Goal: Task Accomplishment & Management: Manage account settings

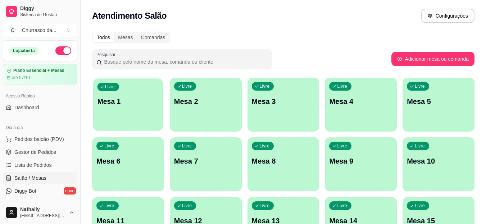
click at [132, 105] on p "Mesa 1" at bounding box center [129, 102] width 62 height 10
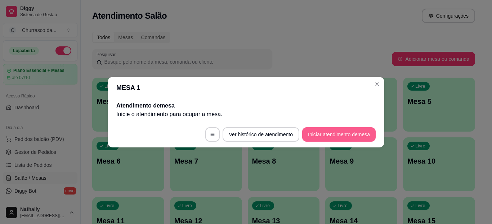
click at [321, 133] on button "Iniciar atendimento de mesa" at bounding box center [338, 134] width 73 height 14
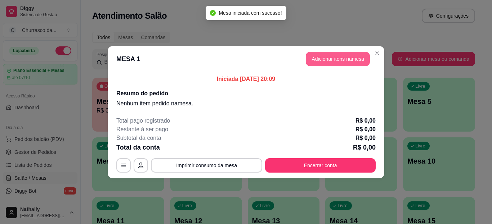
click at [337, 59] on button "Adicionar itens na mesa" at bounding box center [337, 59] width 64 height 14
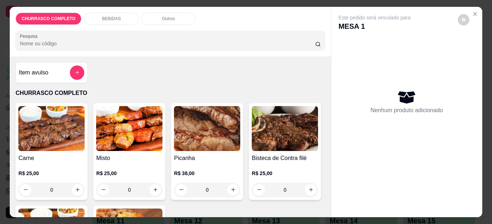
click at [230, 186] on div "0" at bounding box center [207, 190] width 66 height 14
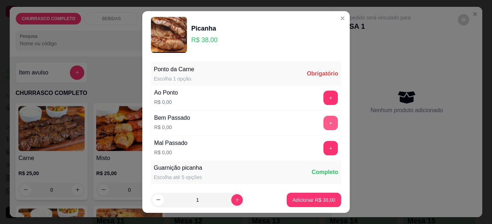
click at [323, 119] on button "+" at bounding box center [330, 123] width 14 height 14
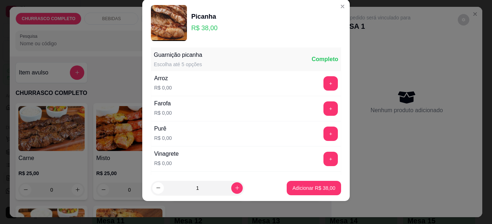
scroll to position [102, 0]
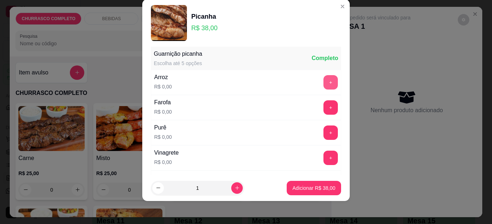
click at [323, 82] on button "+" at bounding box center [330, 82] width 14 height 14
click at [323, 131] on button "+" at bounding box center [330, 133] width 14 height 14
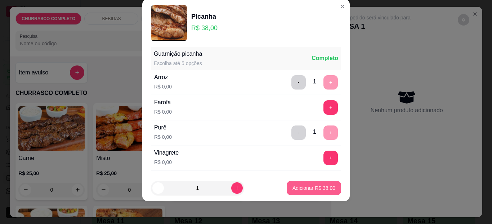
click at [297, 187] on p "Adicionar R$ 38,00" at bounding box center [313, 188] width 43 height 7
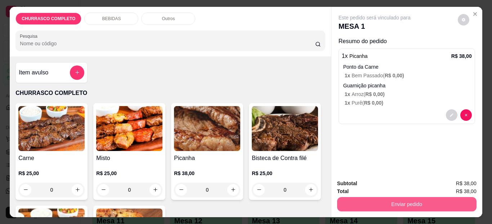
drag, startPoint x: 333, startPoint y: 193, endPoint x: 397, endPoint y: 200, distance: 64.8
click at [397, 200] on div "Subtotal R$ 38,00 Total R$ 38,00 Enviar pedido" at bounding box center [406, 196] width 151 height 44
click at [397, 200] on button "Enviar pedido" at bounding box center [406, 205] width 135 height 14
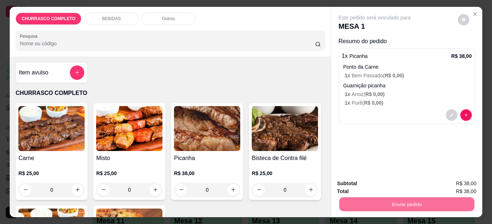
click at [402, 185] on button "Não registrar e enviar pedido" at bounding box center [382, 183] width 73 height 13
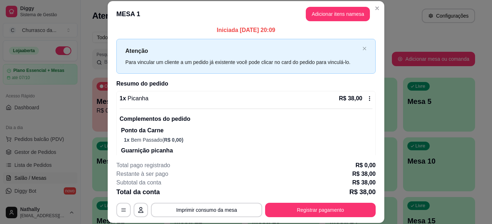
scroll to position [0, 0]
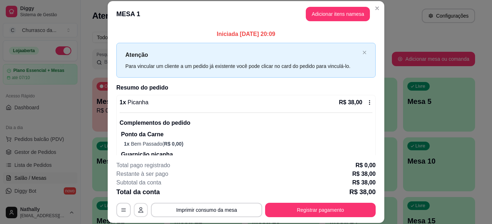
click at [138, 210] on icon "button" at bounding box center [141, 210] width 6 height 6
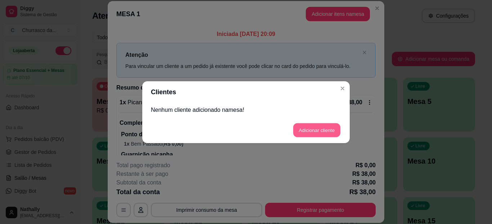
click at [321, 130] on button "Adicionar cliente" at bounding box center [316, 130] width 47 height 14
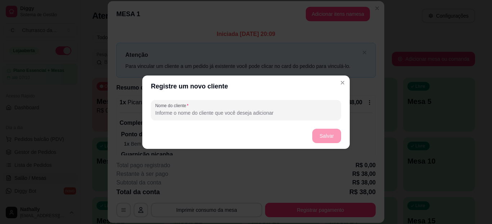
click at [203, 114] on input "Nome do cliente" at bounding box center [245, 112] width 181 height 7
type input "Bratho"
click at [321, 135] on button "Salvar" at bounding box center [326, 136] width 28 height 14
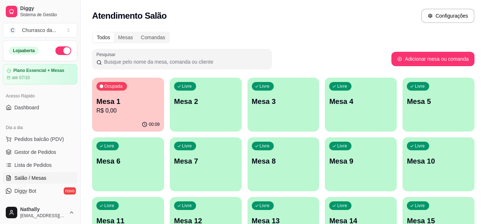
click at [35, 149] on span "Gestor de Pedidos" at bounding box center [35, 152] width 42 height 7
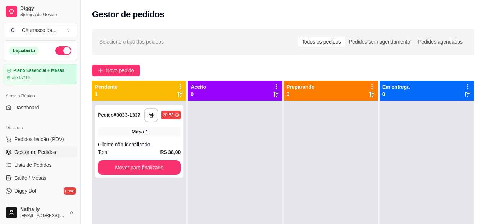
click at [49, 177] on link "Salão / Mesas" at bounding box center [40, 178] width 74 height 12
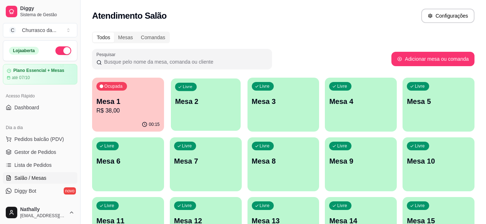
click at [213, 112] on div "Livre Mesa 2" at bounding box center [206, 100] width 70 height 44
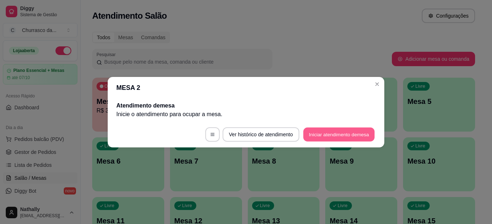
click at [321, 136] on button "Iniciar atendimento de mesa" at bounding box center [338, 134] width 71 height 14
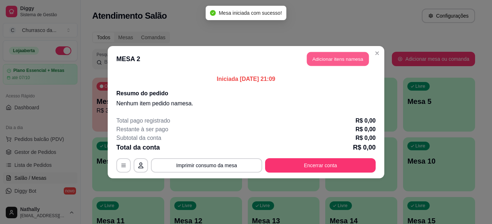
click at [317, 59] on button "Adicionar itens na mesa" at bounding box center [338, 59] width 62 height 14
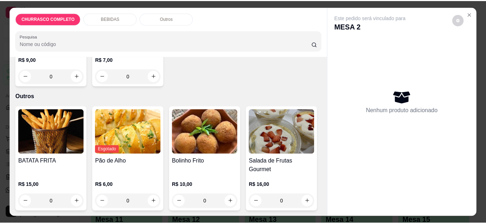
scroll to position [326, 0]
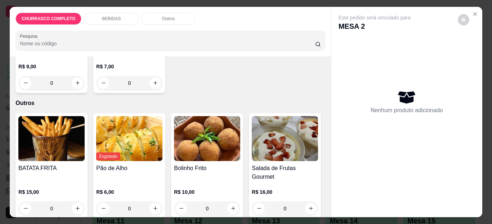
click at [474, 8] on button "Close" at bounding box center [475, 14] width 12 height 12
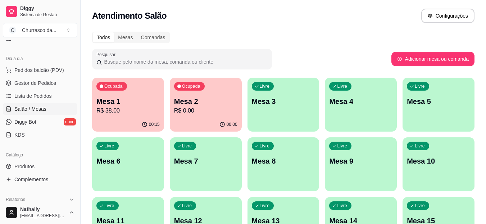
scroll to position [72, 0]
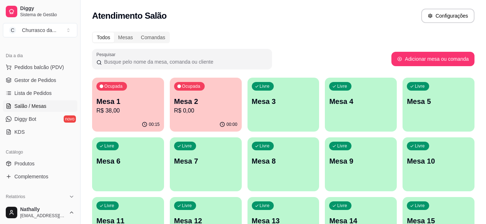
click at [43, 165] on link "Produtos" at bounding box center [40, 164] width 74 height 12
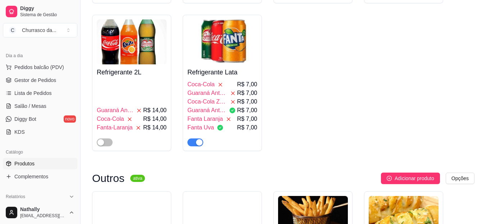
scroll to position [784, 0]
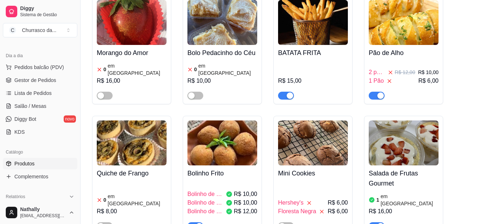
click at [409, 77] on div "1 Pão R$ 6,00" at bounding box center [404, 81] width 70 height 9
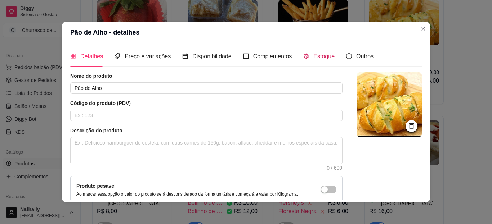
click at [321, 55] on span "Estoque" at bounding box center [323, 56] width 21 height 6
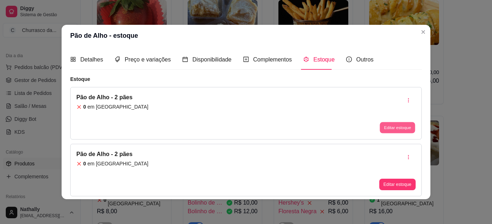
click at [386, 126] on button "Editar estoque" at bounding box center [396, 127] width 35 height 11
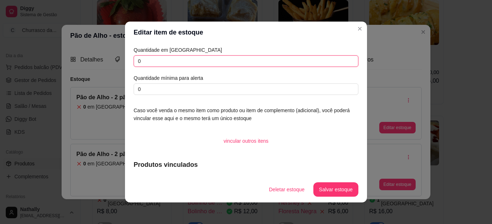
click at [308, 63] on input "0" at bounding box center [245, 61] width 225 height 12
type input "7"
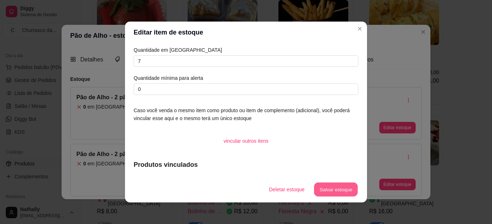
click at [329, 188] on button "Salvar estoque" at bounding box center [335, 190] width 44 height 14
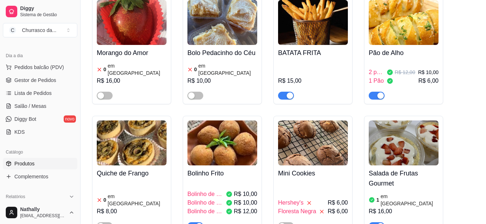
click at [35, 105] on span "Salão / Mesas" at bounding box center [30, 106] width 32 height 7
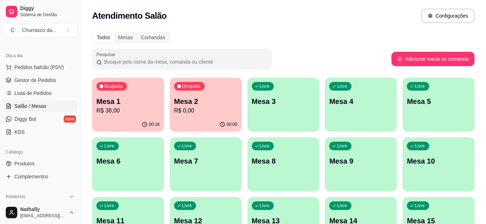
click at [194, 107] on p "R$ 0,00" at bounding box center [205, 111] width 63 height 9
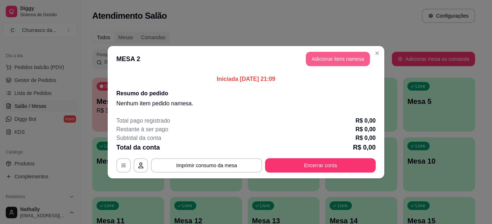
click at [313, 58] on button "Adicionar itens na mesa" at bounding box center [337, 59] width 64 height 14
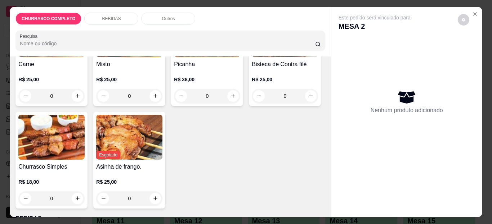
scroll to position [101, 0]
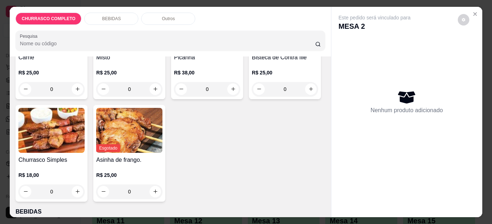
click at [252, 96] on div "0" at bounding box center [285, 89] width 66 height 14
click at [85, 190] on div "0" at bounding box center [51, 192] width 66 height 14
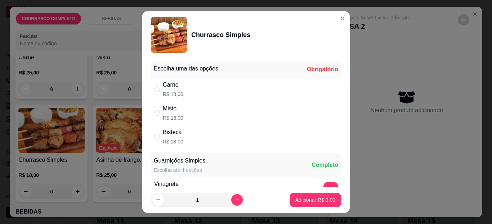
click at [227, 128] on div "Bisteca R$ 18,00" at bounding box center [246, 137] width 190 height 24
radio input "true"
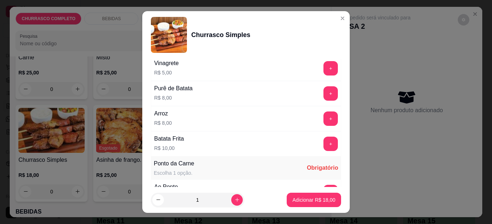
scroll to position [135, 0]
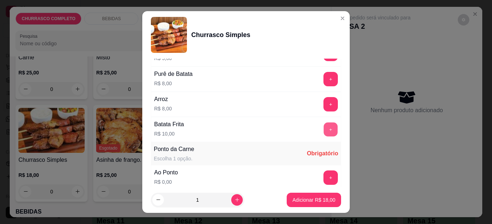
click at [323, 127] on button "+" at bounding box center [330, 130] width 14 height 14
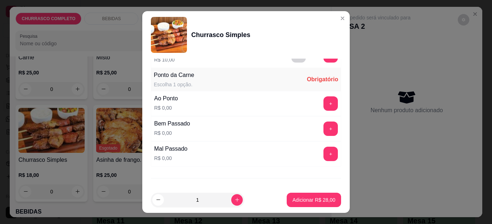
scroll to position [222, 0]
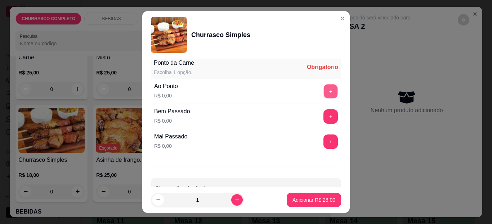
click at [323, 87] on button "+" at bounding box center [330, 92] width 14 height 14
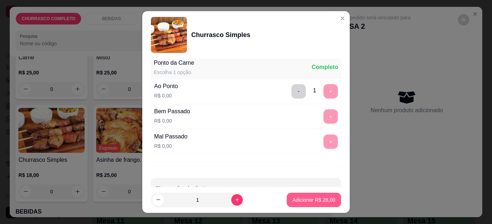
click at [298, 195] on button "Adicionar R$ 28,00" at bounding box center [313, 200] width 54 height 14
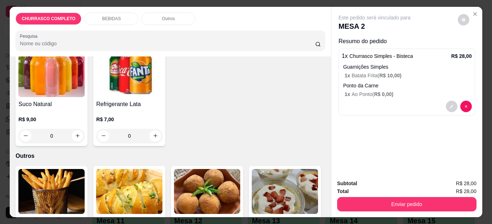
click at [322, 212] on div "Item avulso CHURRASCO COMPLETO Carne R$ 25,00 0 Misto R$ 25,00 0 Picanha R$ 38,…" at bounding box center [170, 136] width 321 height 161
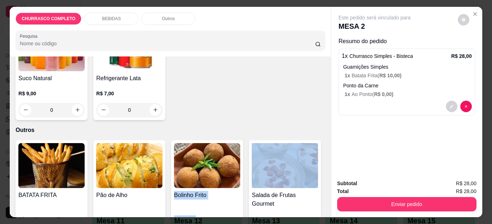
click at [322, 212] on div "Item avulso CHURRASCO COMPLETO Carne R$ 25,00 0 Misto R$ 25,00 0 Picanha R$ 38,…" at bounding box center [170, 136] width 321 height 161
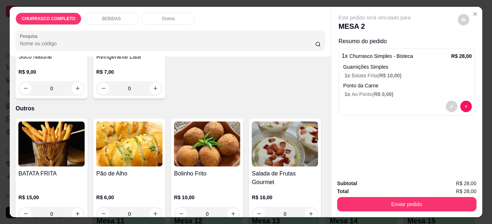
click at [153, 207] on div "0" at bounding box center [129, 214] width 66 height 14
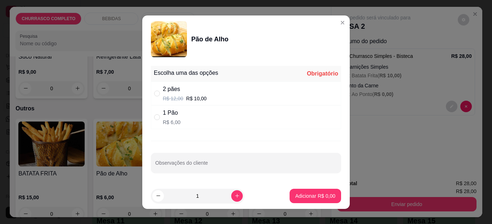
click at [236, 111] on div "1 Pão R$ 6,00" at bounding box center [246, 117] width 190 height 24
radio input "true"
click at [295, 194] on p "Adicionar R$ 6,00" at bounding box center [315, 196] width 40 height 7
type input "1"
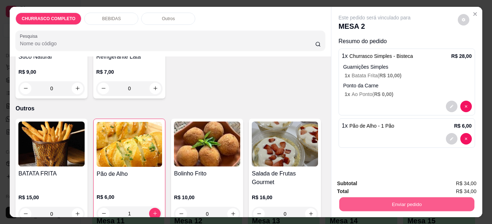
click at [353, 204] on button "Enviar pedido" at bounding box center [406, 205] width 135 height 14
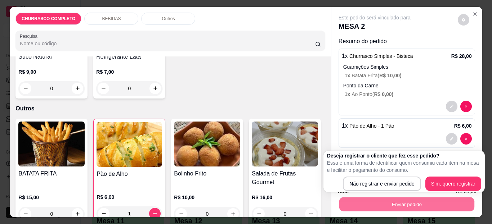
click at [301, 187] on body "Diggy Sistema de Gestão C Churrasco da ... Loja aberta Plano Essencial + Mesas …" at bounding box center [243, 112] width 486 height 224
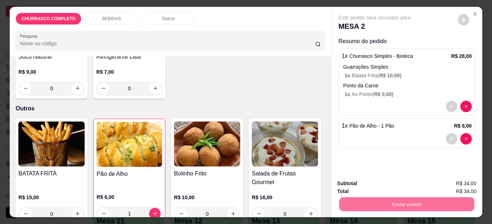
click at [301, 187] on div "BATATA FRITA R$ 15,00 0 Pão de Alho R$ 6,00 1 Bolinho Frito R$ 10,00 0 Salada d…" at bounding box center [169, 171] width 309 height 105
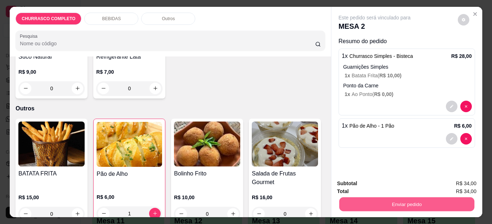
click at [369, 207] on button "Enviar pedido" at bounding box center [406, 205] width 135 height 14
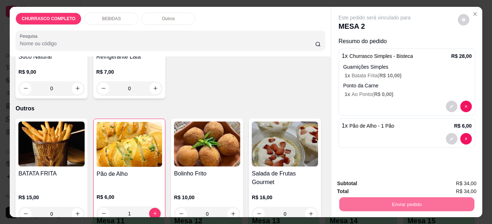
click at [350, 178] on button "Não registrar e enviar pedido" at bounding box center [382, 183] width 73 height 13
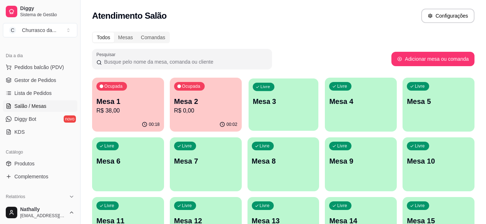
click at [290, 116] on div "Livre Mesa 3" at bounding box center [284, 100] width 70 height 44
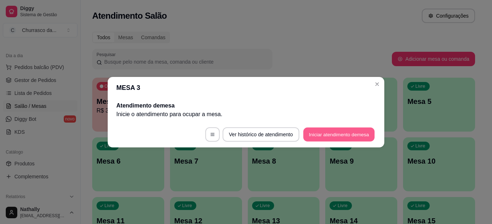
click at [323, 135] on button "Iniciar atendimento de mesa" at bounding box center [338, 134] width 71 height 14
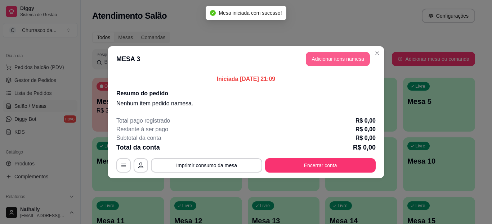
click at [315, 58] on button "Adicionar itens na mesa" at bounding box center [337, 59] width 64 height 14
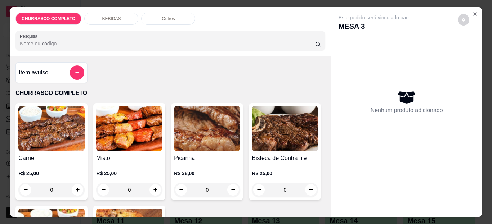
click at [230, 186] on div "0" at bounding box center [207, 190] width 66 height 14
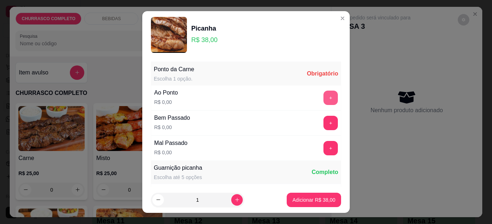
click at [323, 95] on button "+" at bounding box center [330, 98] width 14 height 14
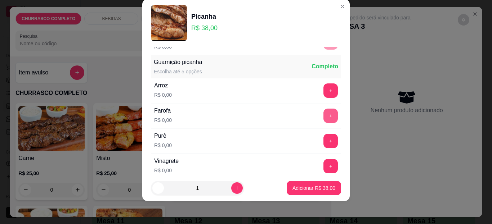
scroll to position [102, 0]
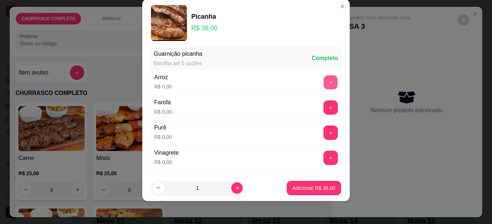
click at [323, 86] on button "+" at bounding box center [330, 83] width 14 height 14
click at [323, 110] on button "+" at bounding box center [330, 107] width 14 height 14
click at [323, 130] on button "+" at bounding box center [330, 133] width 14 height 14
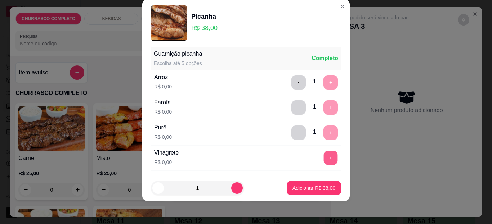
click at [323, 157] on button "+" at bounding box center [330, 158] width 14 height 14
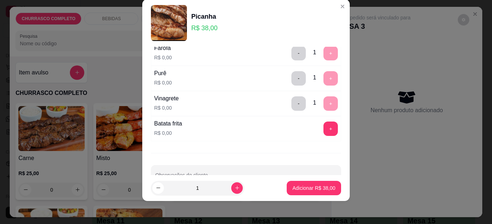
scroll to position [160, 0]
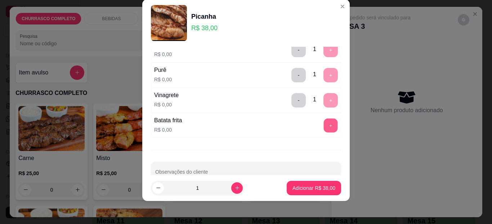
click at [323, 126] on button "+" at bounding box center [330, 126] width 14 height 14
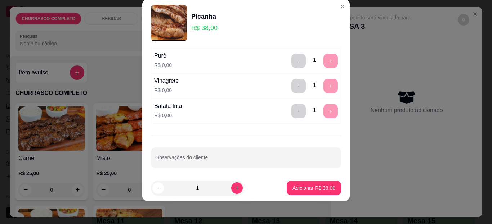
scroll to position [177, 0]
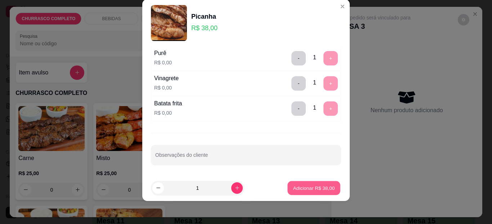
click at [316, 184] on button "Adicionar R$ 38,00" at bounding box center [313, 188] width 53 height 14
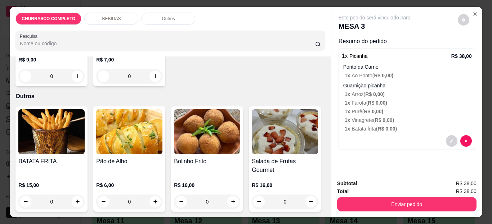
scroll to position [360, 0]
click at [152, 195] on div "0" at bounding box center [129, 202] width 66 height 14
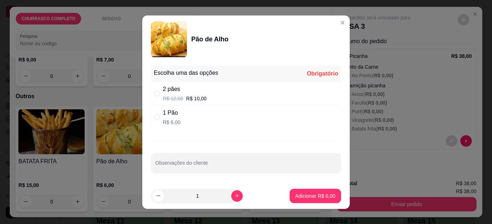
click at [199, 122] on div "1 Pão R$ 6,00" at bounding box center [246, 117] width 190 height 24
radio input "true"
click at [311, 197] on p "Adicionar R$ 6,00" at bounding box center [314, 196] width 39 height 7
type input "1"
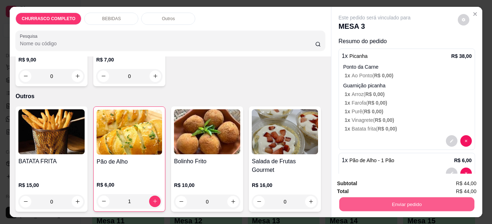
click at [349, 198] on button "Enviar pedido" at bounding box center [406, 205] width 135 height 14
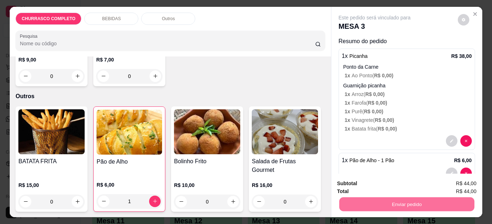
click at [366, 189] on button "Não registrar e enviar pedido" at bounding box center [382, 183] width 73 height 13
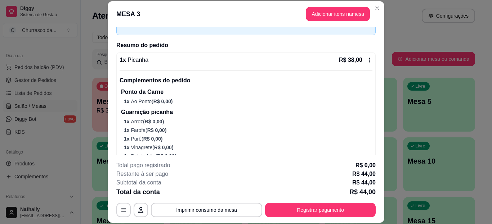
scroll to position [0, 0]
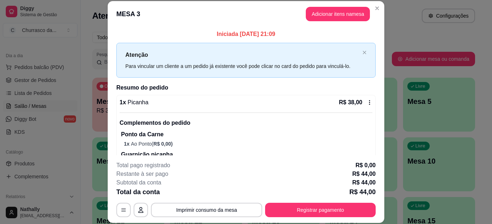
click at [381, 40] on div "Iniciada [DATE] 21:09 Atenção Para vincular um cliente a um pedido já existente…" at bounding box center [246, 91] width 276 height 128
click at [139, 209] on icon "button" at bounding box center [141, 210] width 6 height 6
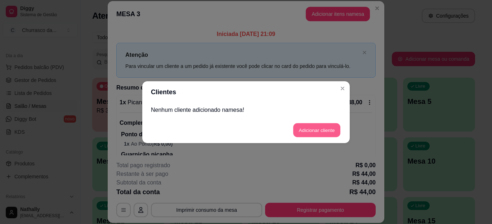
click at [312, 126] on button "Adicionar cliente" at bounding box center [316, 130] width 47 height 14
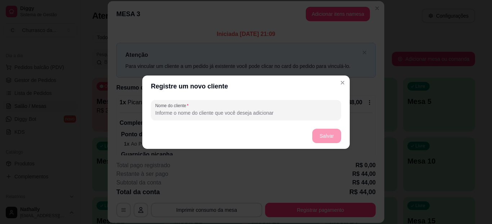
click at [246, 112] on input "Nome do cliente" at bounding box center [245, 112] width 181 height 7
type input "[PERSON_NAME]/Naty"
click at [325, 132] on button "Salvar" at bounding box center [326, 136] width 28 height 14
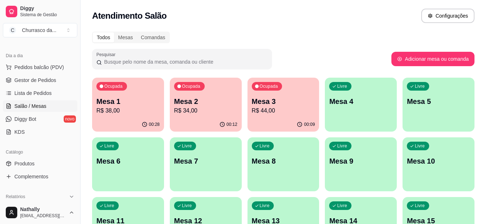
click at [124, 108] on p "R$ 38,00" at bounding box center [127, 111] width 63 height 9
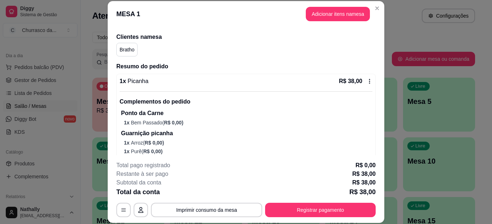
scroll to position [56, 0]
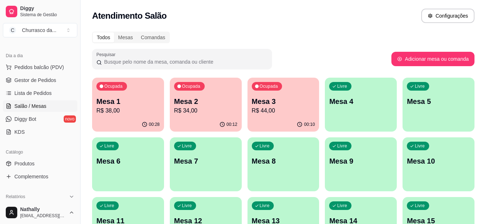
click at [129, 110] on p "R$ 38,00" at bounding box center [127, 111] width 63 height 9
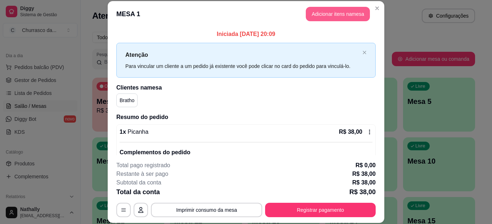
click at [318, 14] on button "Adicionar itens na mesa" at bounding box center [337, 14] width 64 height 14
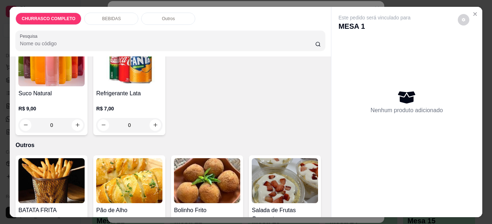
scroll to position [255, 0]
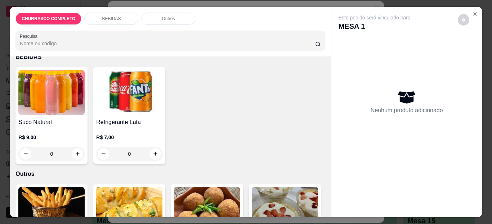
click at [152, 151] on div "0" at bounding box center [129, 154] width 66 height 14
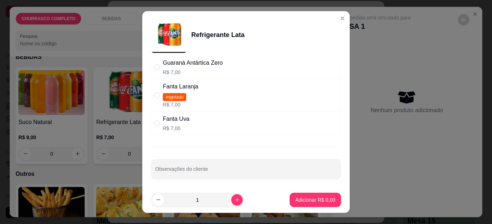
scroll to position [121, 0]
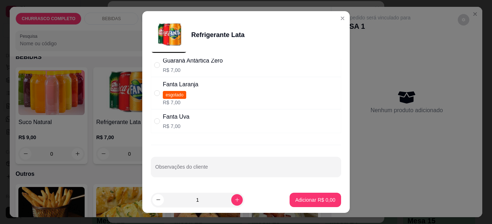
click at [154, 121] on input "" at bounding box center [157, 121] width 6 height 6
radio input "true"
click at [301, 199] on p "Adicionar R$ 7,00" at bounding box center [314, 199] width 39 height 7
type input "1"
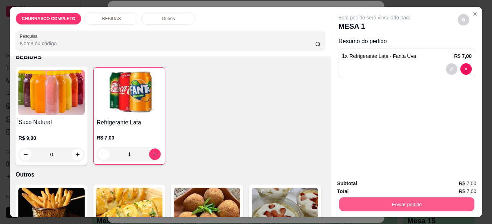
click at [400, 200] on button "Enviar pedido" at bounding box center [406, 205] width 135 height 14
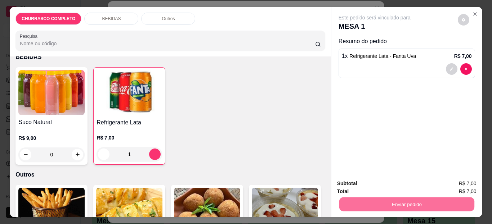
click at [395, 184] on button "Não registrar e enviar pedido" at bounding box center [382, 184] width 75 height 14
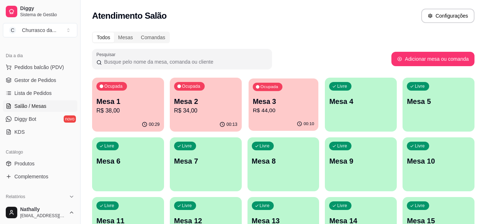
click at [282, 105] on p "Mesa 3" at bounding box center [284, 102] width 62 height 10
click at [196, 110] on p "R$ 34,00" at bounding box center [205, 111] width 63 height 9
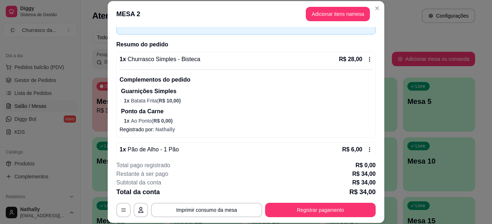
scroll to position [45, 0]
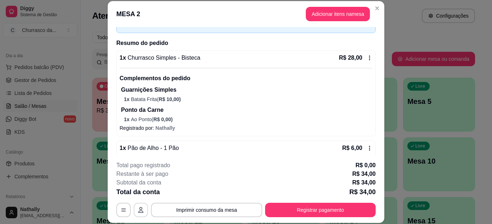
click at [138, 211] on icon "button" at bounding box center [140, 210] width 5 height 6
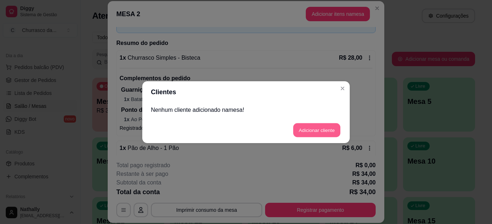
click at [306, 126] on button "Adicionar cliente" at bounding box center [316, 130] width 47 height 14
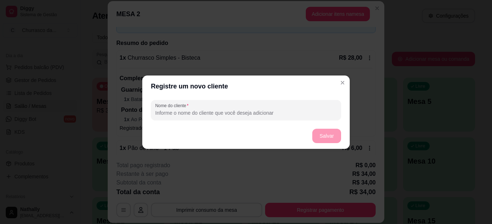
click at [200, 112] on input "Nome do cliente" at bounding box center [245, 112] width 181 height 7
type input "[PERSON_NAME]"
click at [322, 133] on button "Salvar" at bounding box center [326, 136] width 28 height 14
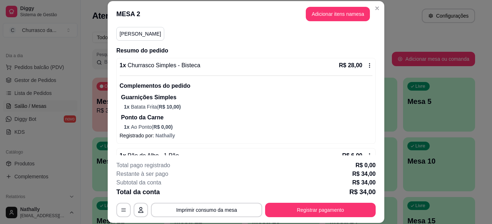
scroll to position [87, 0]
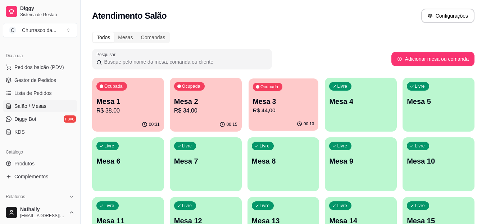
click at [282, 105] on p "Mesa 3" at bounding box center [284, 102] width 62 height 10
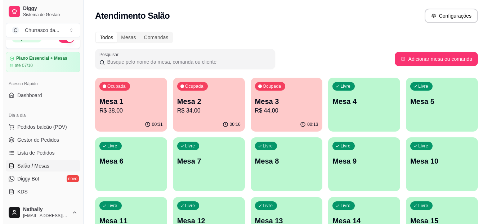
scroll to position [0, 0]
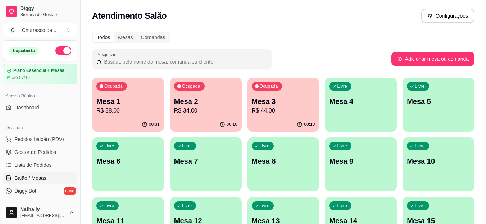
click at [80, 53] on button "Toggle Sidebar" at bounding box center [80, 112] width 6 height 224
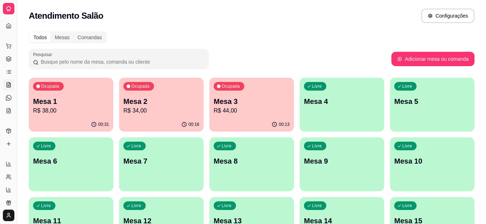
click at [16, 81] on button "Toggle Sidebar" at bounding box center [17, 112] width 6 height 224
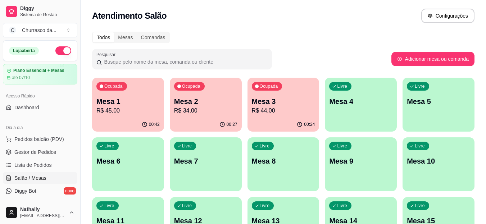
click at [128, 107] on p "R$ 45,00" at bounding box center [127, 111] width 63 height 9
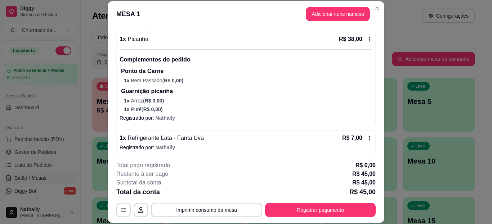
scroll to position [96, 0]
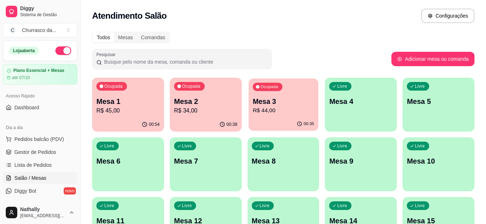
click at [276, 112] on p "R$ 44,00" at bounding box center [284, 111] width 62 height 8
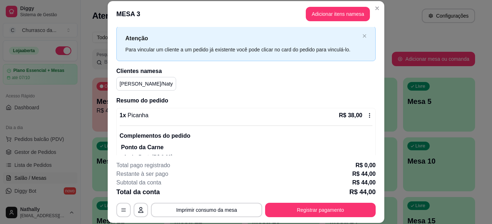
scroll to position [13, 0]
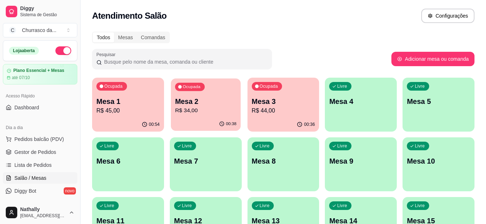
click at [216, 108] on p "R$ 34,00" at bounding box center [206, 111] width 62 height 8
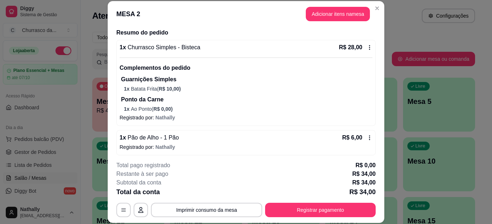
scroll to position [87, 0]
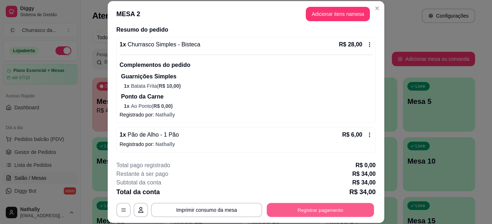
click at [311, 204] on button "Registrar pagamento" at bounding box center [320, 210] width 107 height 14
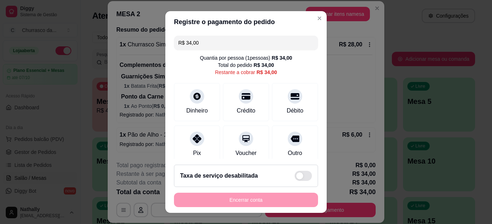
click at [190, 142] on div at bounding box center [197, 139] width 14 height 14
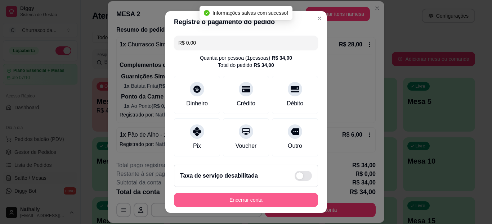
type input "R$ 0,00"
click at [248, 204] on button "Encerrar conta" at bounding box center [246, 200] width 140 height 14
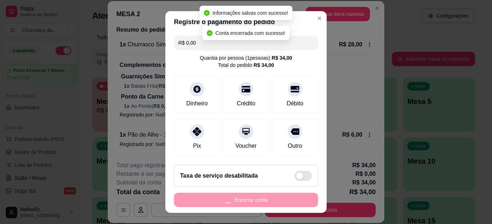
scroll to position [0, 0]
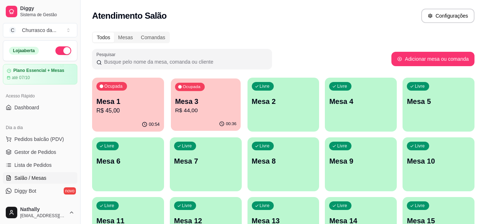
click at [200, 117] on button "Ocupada Mesa 3 R$ 44,00 00:36" at bounding box center [206, 104] width 70 height 53
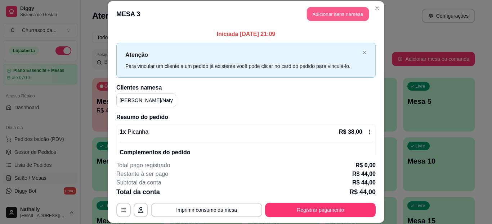
click at [338, 18] on button "Adicionar itens na mesa" at bounding box center [338, 14] width 62 height 14
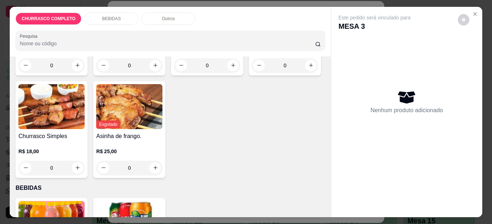
scroll to position [149, 0]
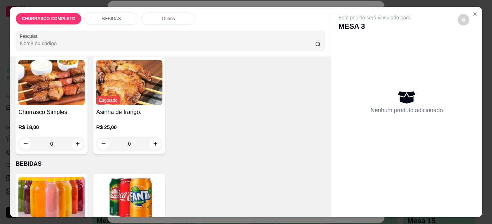
click at [85, 141] on div "0" at bounding box center [51, 144] width 66 height 14
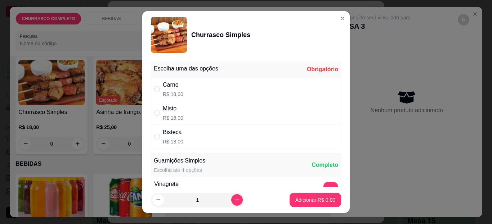
click at [264, 96] on div "Carne R$ 18,00" at bounding box center [246, 89] width 190 height 24
radio input "true"
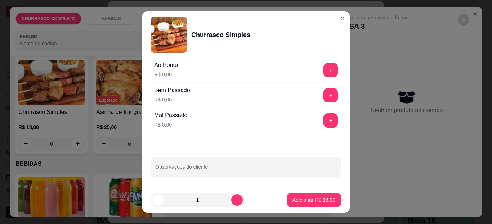
scroll to position [228, 0]
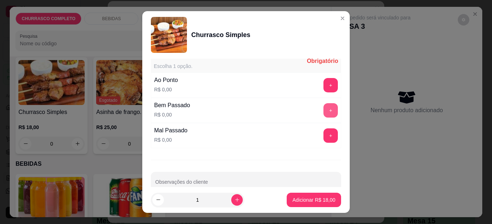
click at [323, 109] on button "+" at bounding box center [330, 110] width 14 height 14
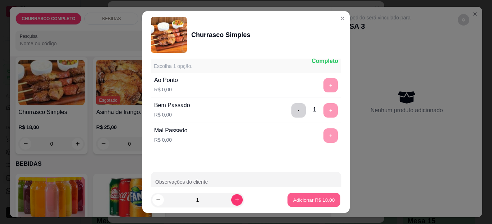
click at [309, 202] on p "Adicionar R$ 18,00" at bounding box center [314, 199] width 42 height 7
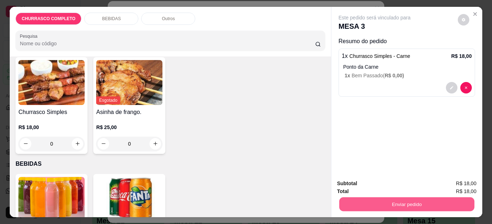
click at [365, 205] on button "Enviar pedido" at bounding box center [406, 205] width 135 height 14
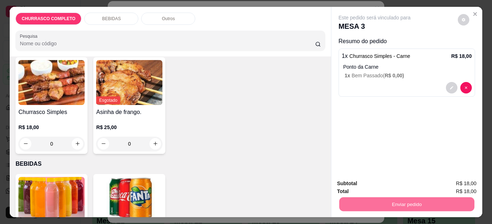
click at [366, 185] on button "Não registrar e enviar pedido" at bounding box center [382, 184] width 75 height 14
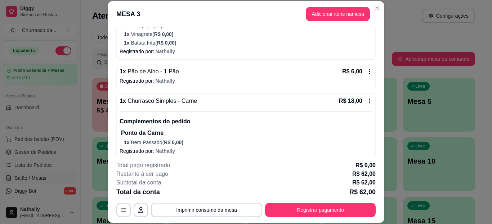
scroll to position [192, 0]
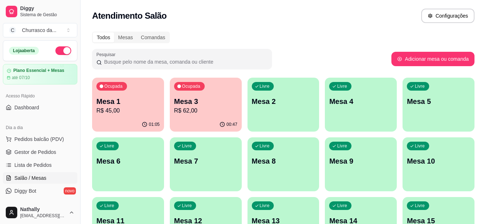
click at [21, 150] on span "Gestor de Pedidos" at bounding box center [35, 152] width 42 height 7
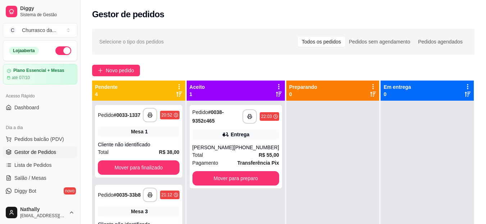
click at [224, 145] on div "[PERSON_NAME]" at bounding box center [213, 147] width 41 height 7
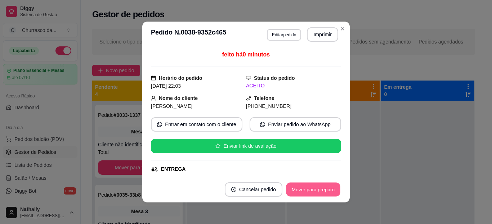
click at [294, 190] on button "Mover para preparo" at bounding box center [313, 190] width 54 height 14
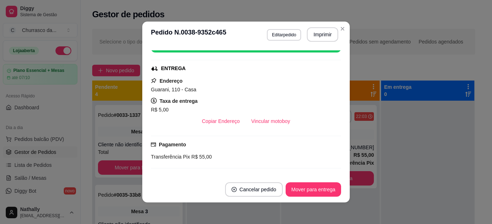
scroll to position [98, 0]
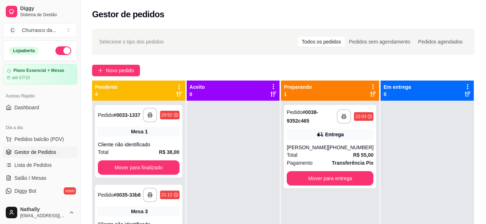
click at [42, 178] on span "Salão / Mesas" at bounding box center [30, 178] width 32 height 7
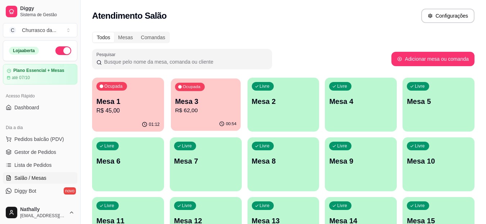
click at [195, 106] on p "Mesa 3" at bounding box center [206, 102] width 62 height 10
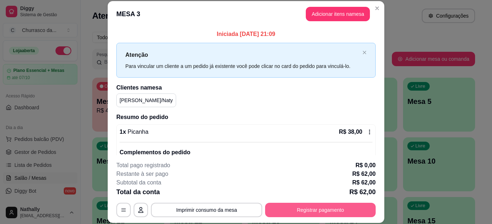
click at [280, 209] on button "Registrar pagamento" at bounding box center [320, 210] width 110 height 14
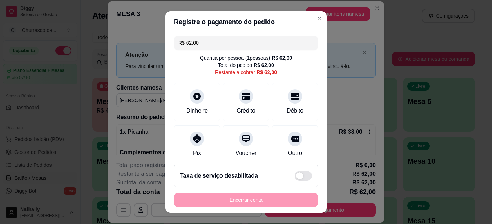
click at [193, 140] on icon at bounding box center [197, 139] width 9 height 9
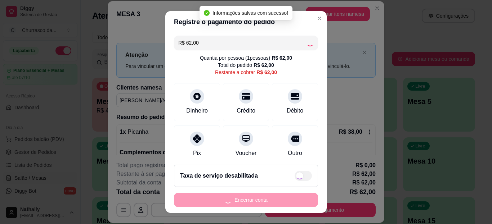
type input "R$ 0,00"
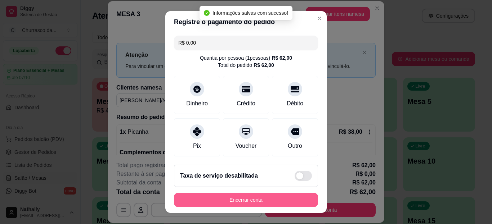
click at [211, 194] on button "Encerrar conta" at bounding box center [246, 200] width 144 height 14
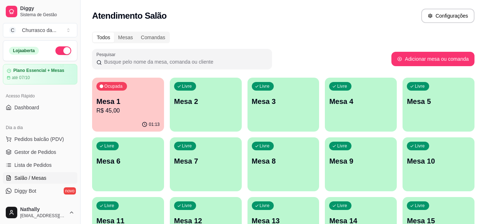
click at [28, 152] on span "Gestor de Pedidos" at bounding box center [35, 152] width 42 height 7
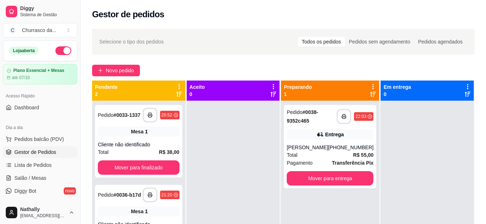
click at [56, 50] on button "button" at bounding box center [63, 50] width 16 height 9
click at [304, 146] on div "[PERSON_NAME]" at bounding box center [307, 147] width 41 height 7
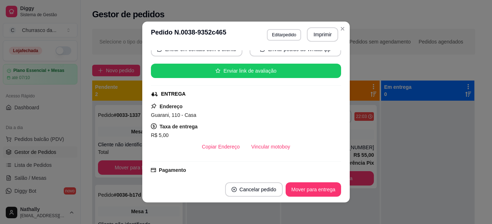
scroll to position [86, 0]
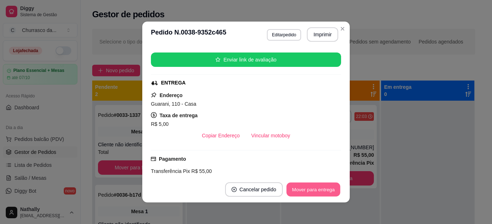
click at [312, 192] on button "Mover para entrega" at bounding box center [313, 190] width 54 height 14
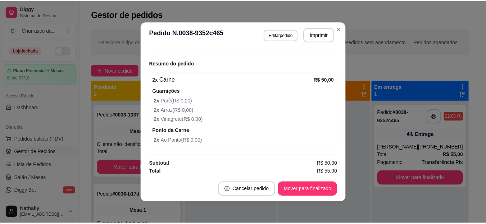
scroll to position [217, 0]
